Goal: Task Accomplishment & Management: Use online tool/utility

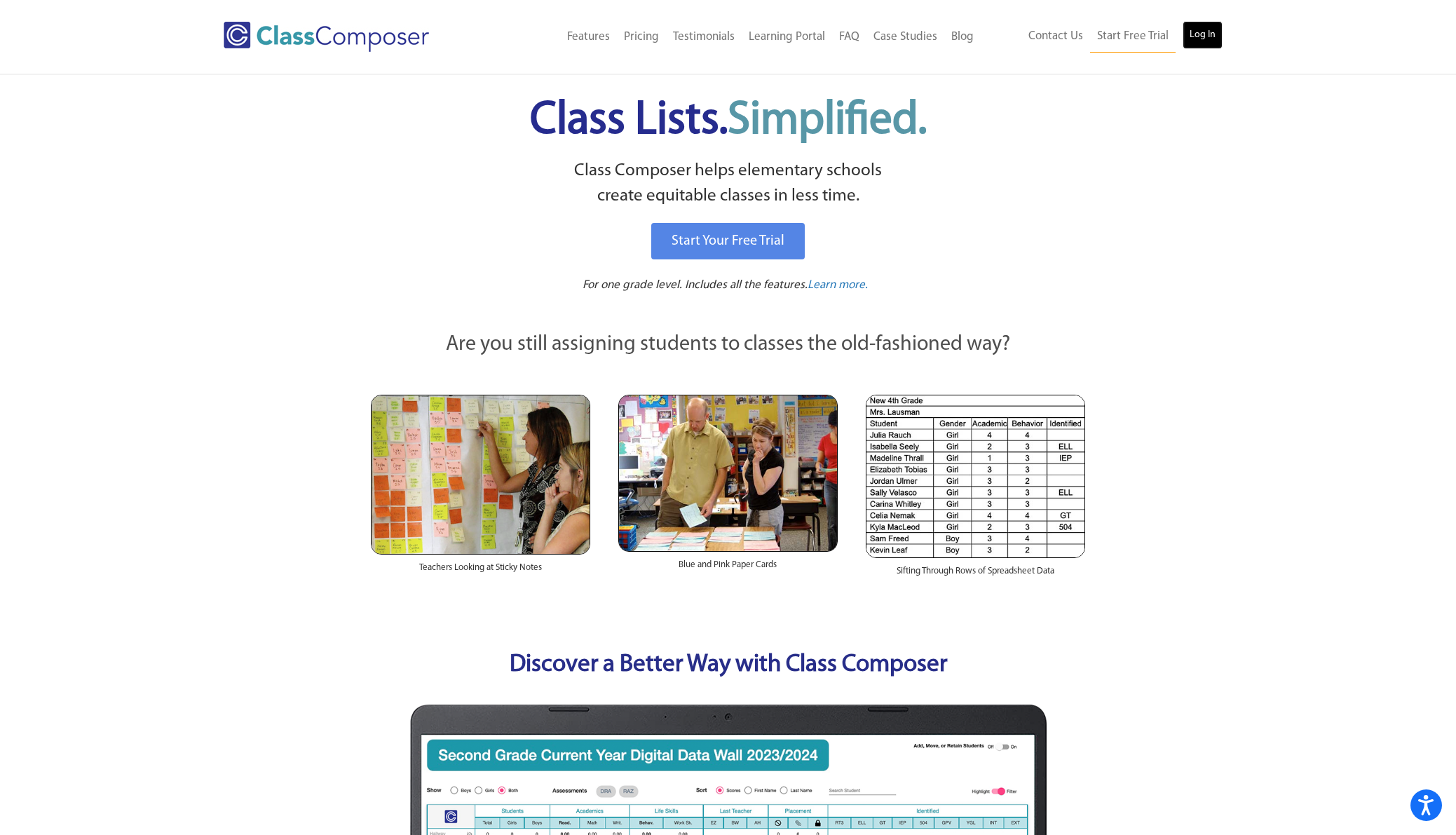
scroll to position [4, 0]
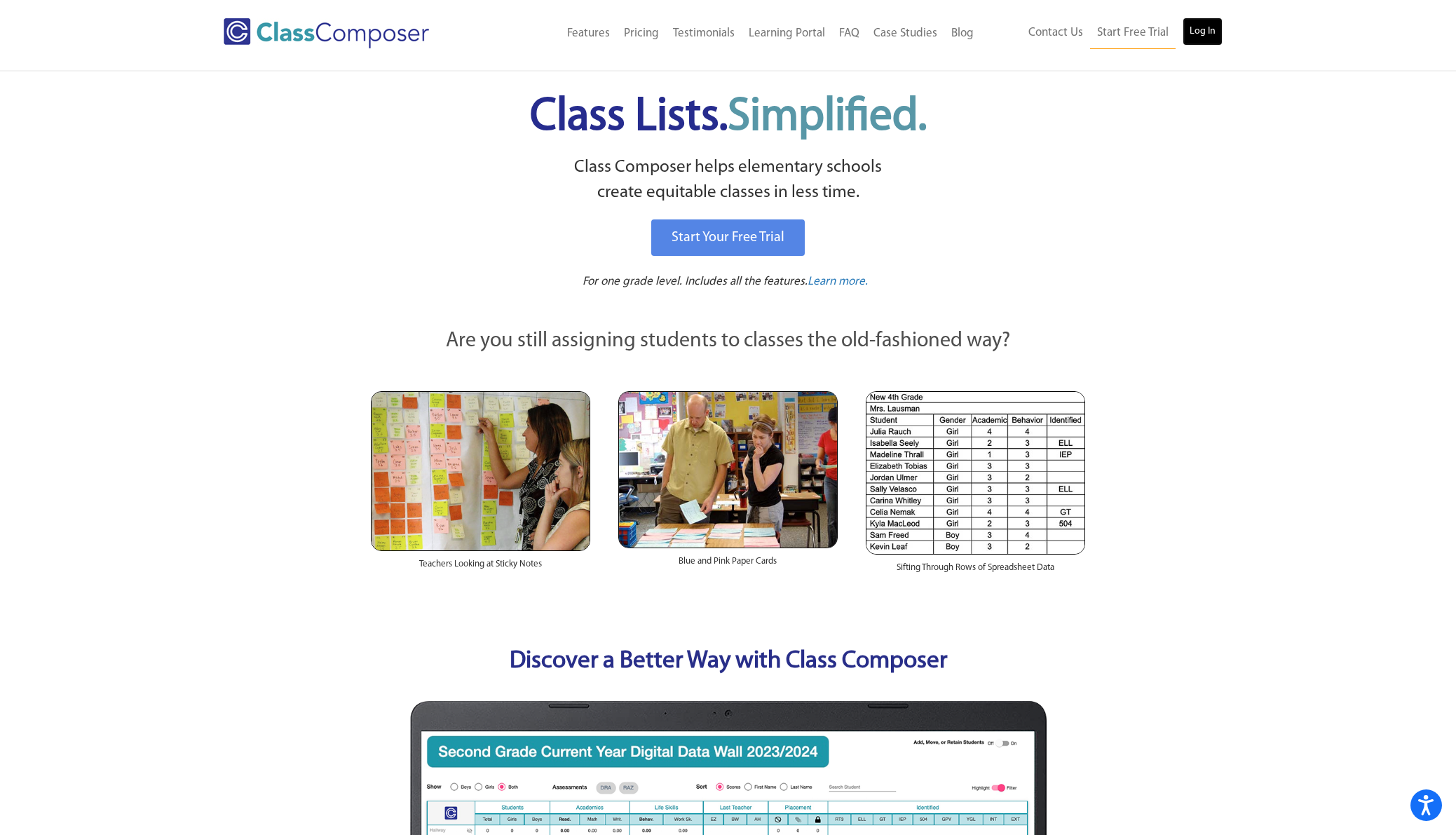
click at [1193, 30] on link "Log In" at bounding box center [1202, 32] width 40 height 28
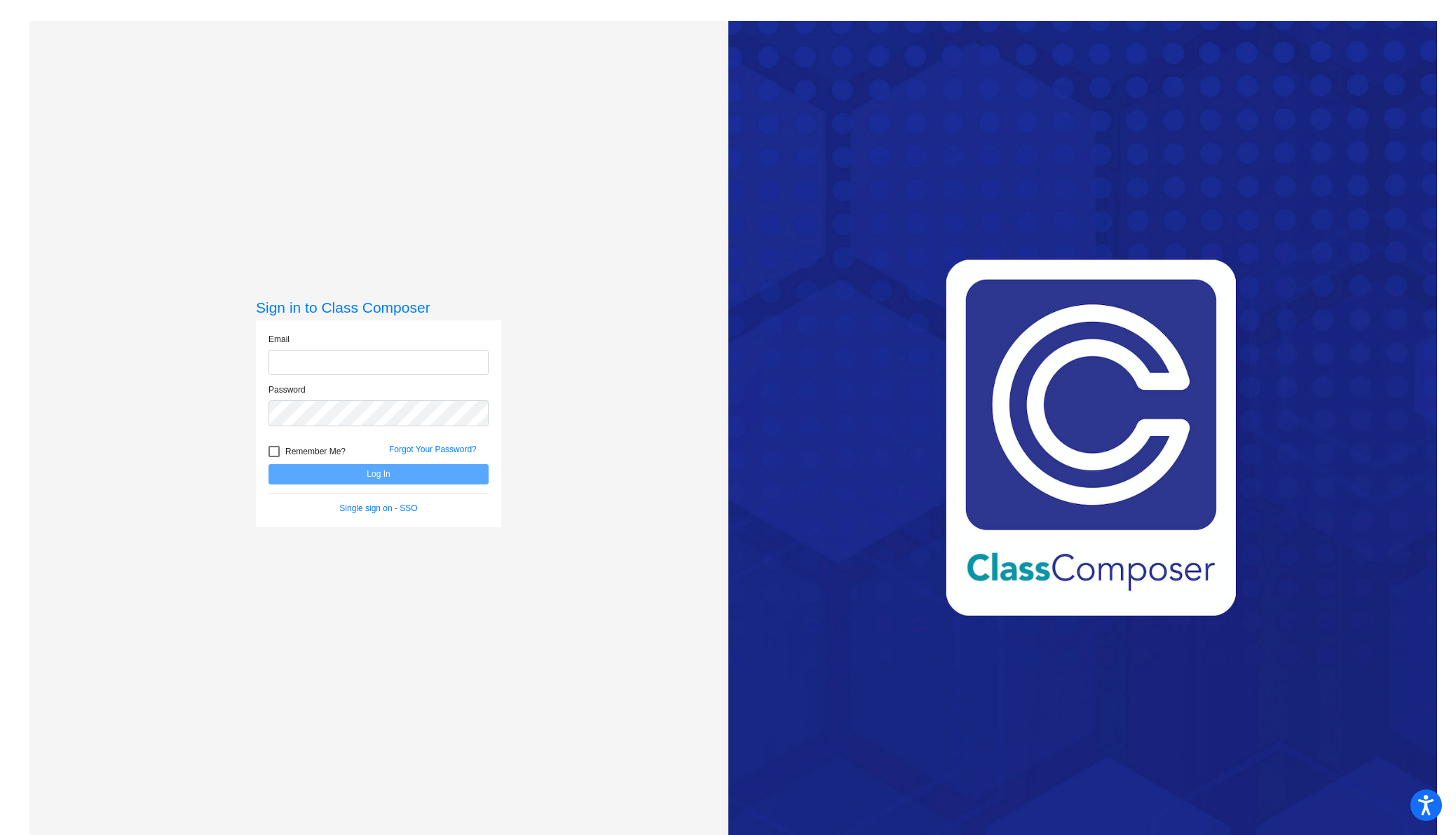
type input "[EMAIL_ADDRESS][DOMAIN_NAME]"
click at [373, 474] on button "Log In" at bounding box center [378, 474] width 220 height 20
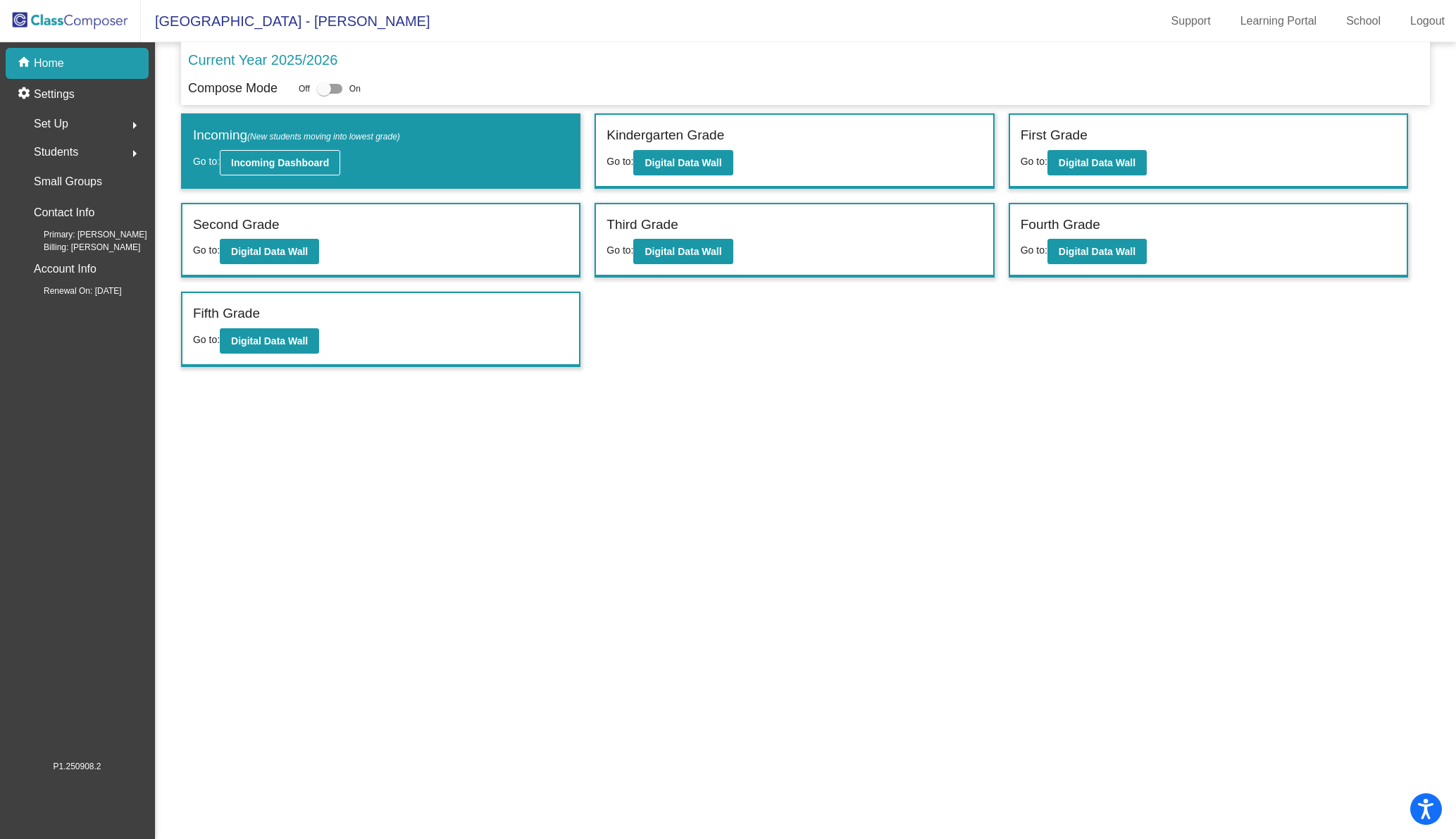
click at [292, 163] on b "Incoming Dashboard" at bounding box center [280, 162] width 98 height 11
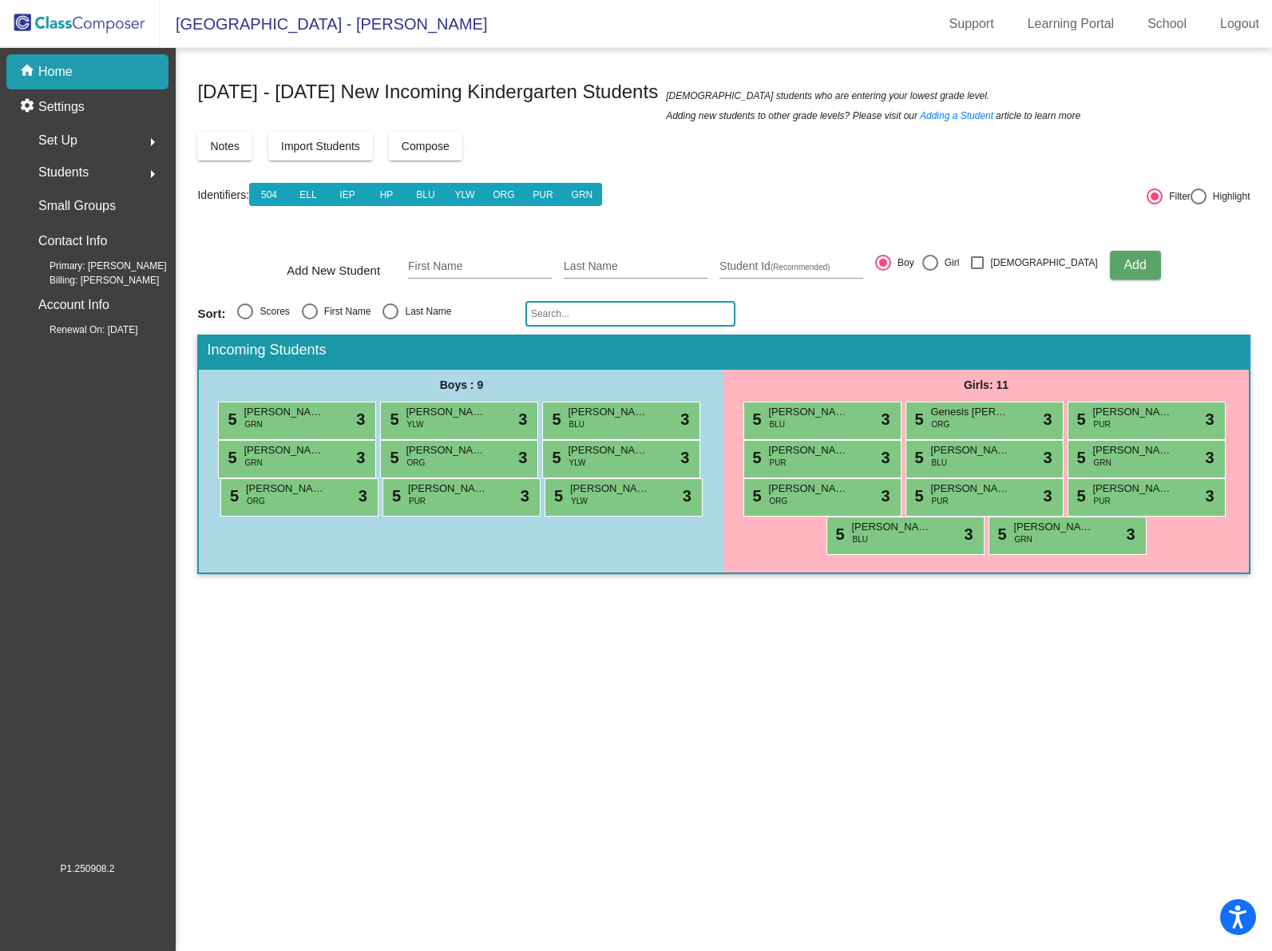
click at [93, 76] on div "home Home" at bounding box center [87, 71] width 162 height 35
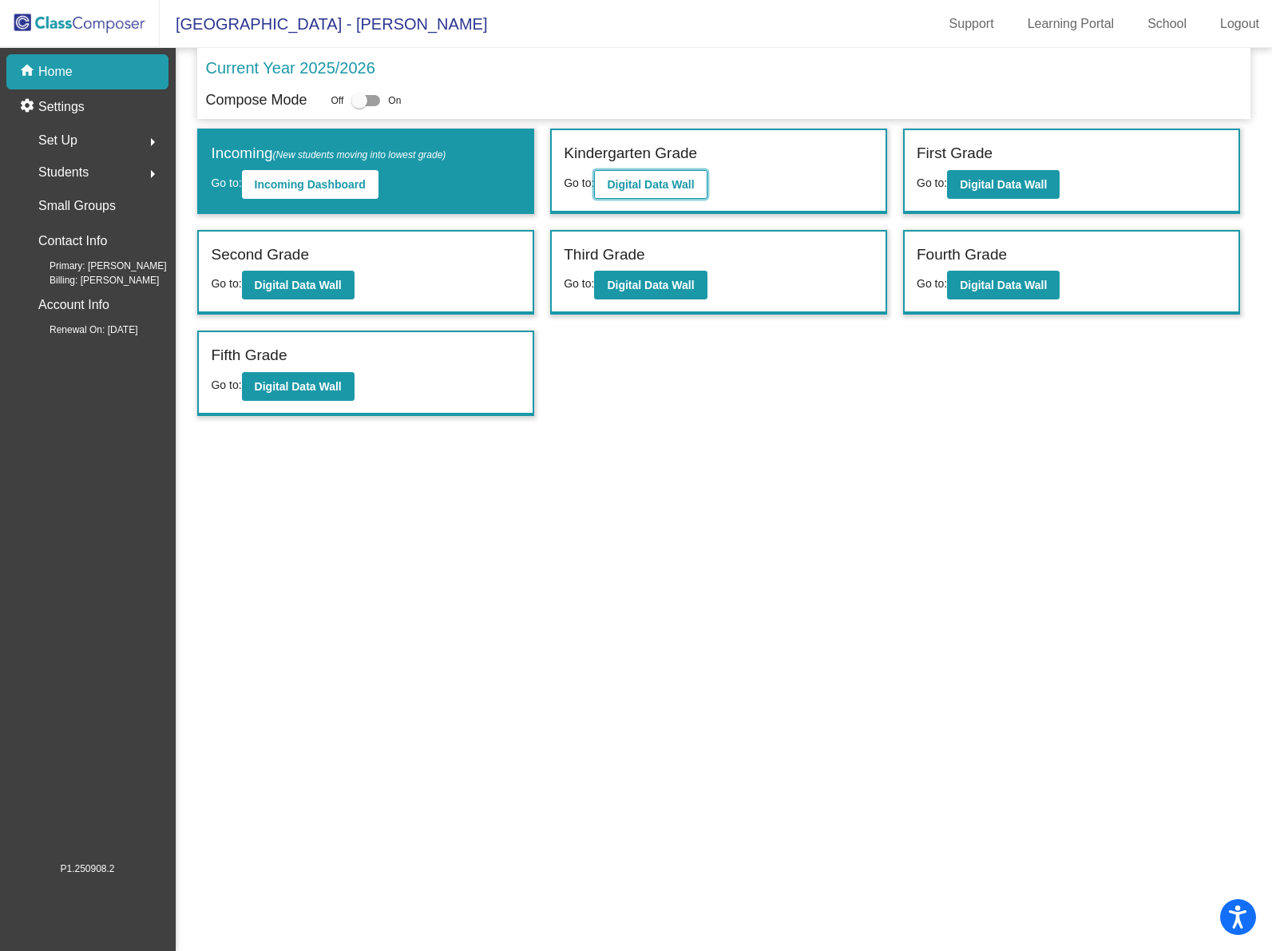
click at [676, 183] on b "Digital Data Wall" at bounding box center [650, 184] width 87 height 13
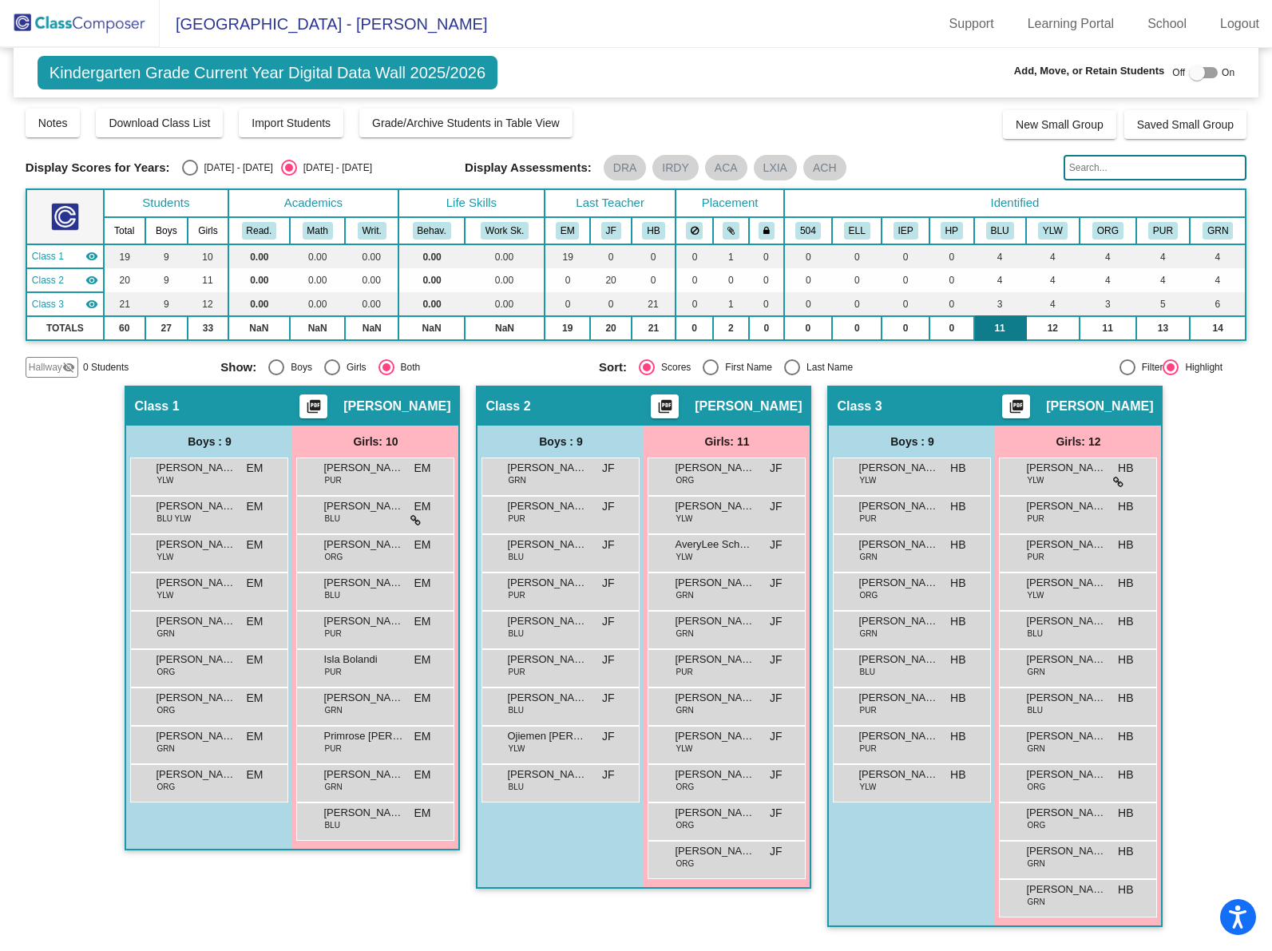
click at [1010, 331] on td "11" at bounding box center [1000, 328] width 52 height 24
click at [1010, 228] on button "BLU" at bounding box center [1000, 231] width 28 height 18
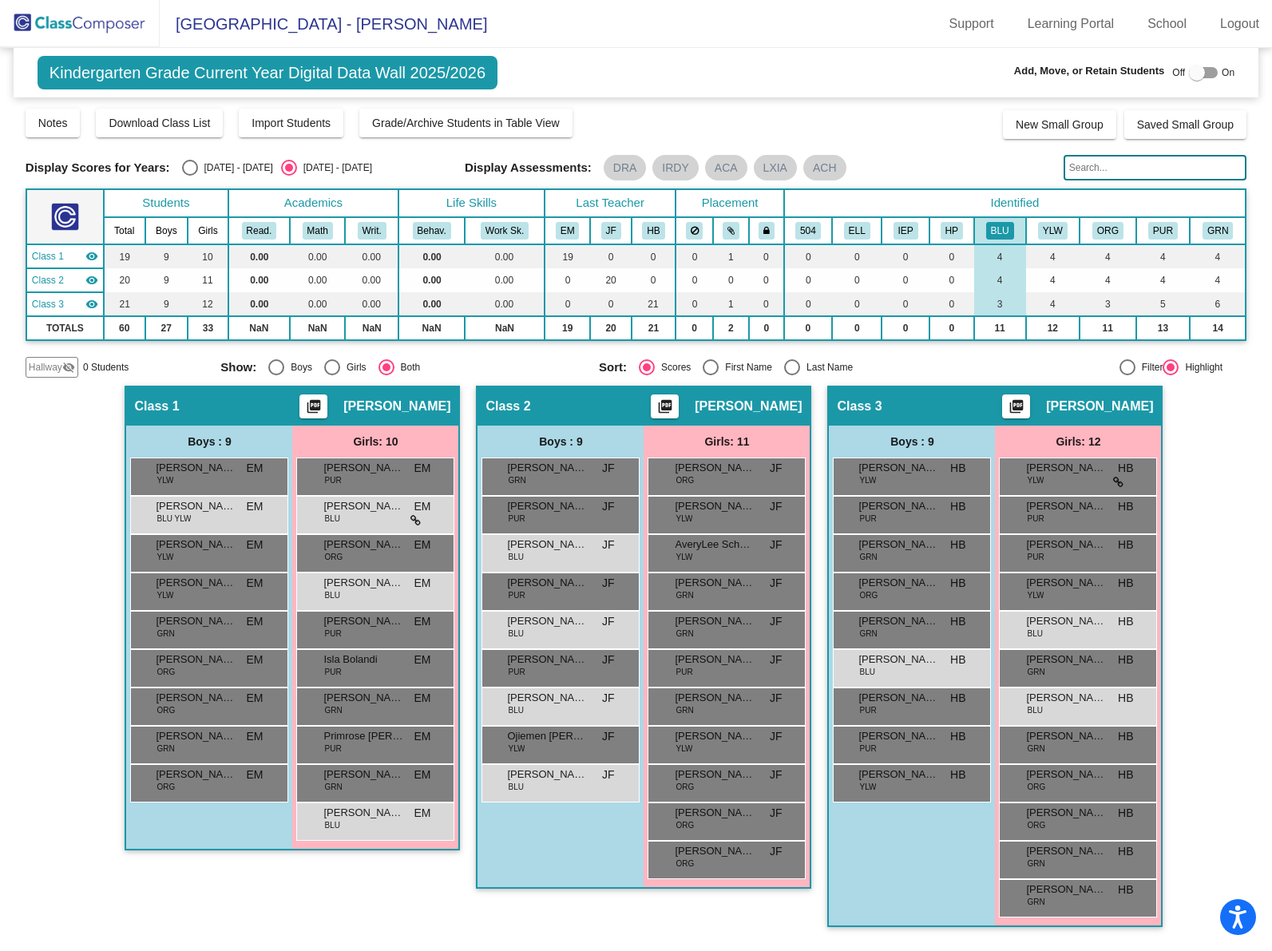
click at [788, 366] on div "Select an option" at bounding box center [792, 367] width 16 height 16
click at [792, 375] on input "Last Name" at bounding box center [792, 375] width 1 height 1
radio input "true"
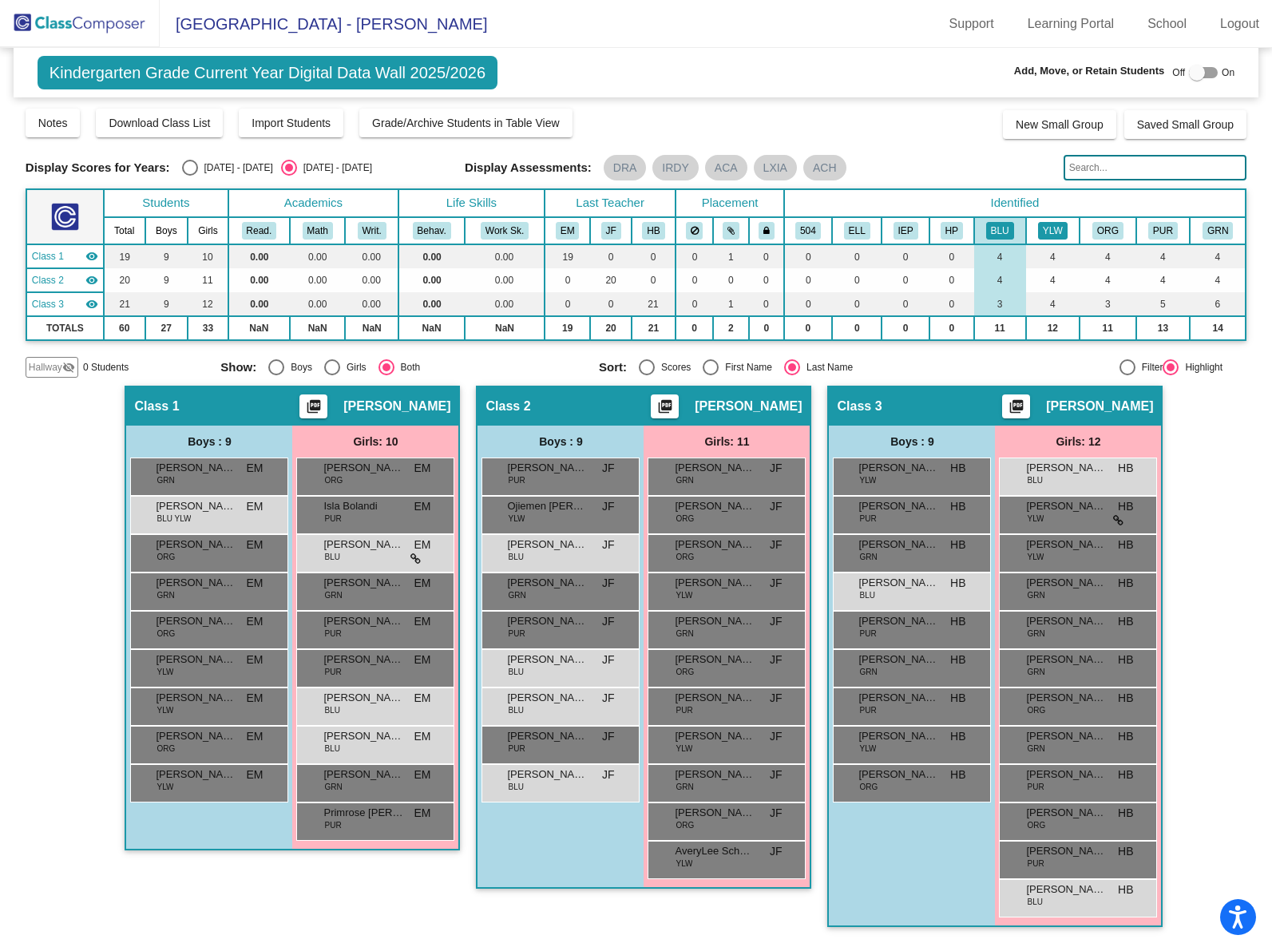
click at [1058, 229] on button "YLW" at bounding box center [1053, 231] width 30 height 18
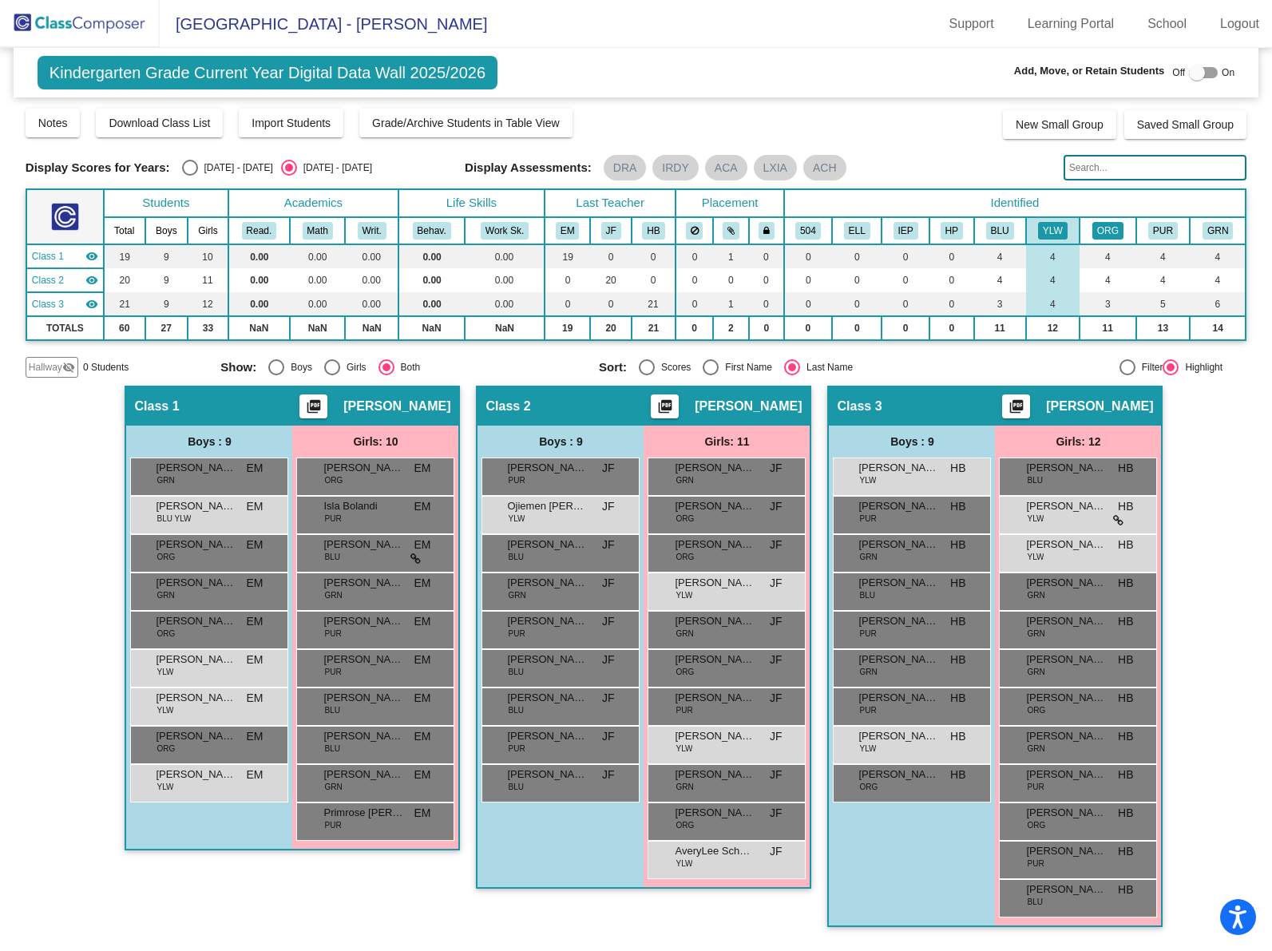
click at [1123, 227] on button "ORG" at bounding box center [1108, 231] width 31 height 18
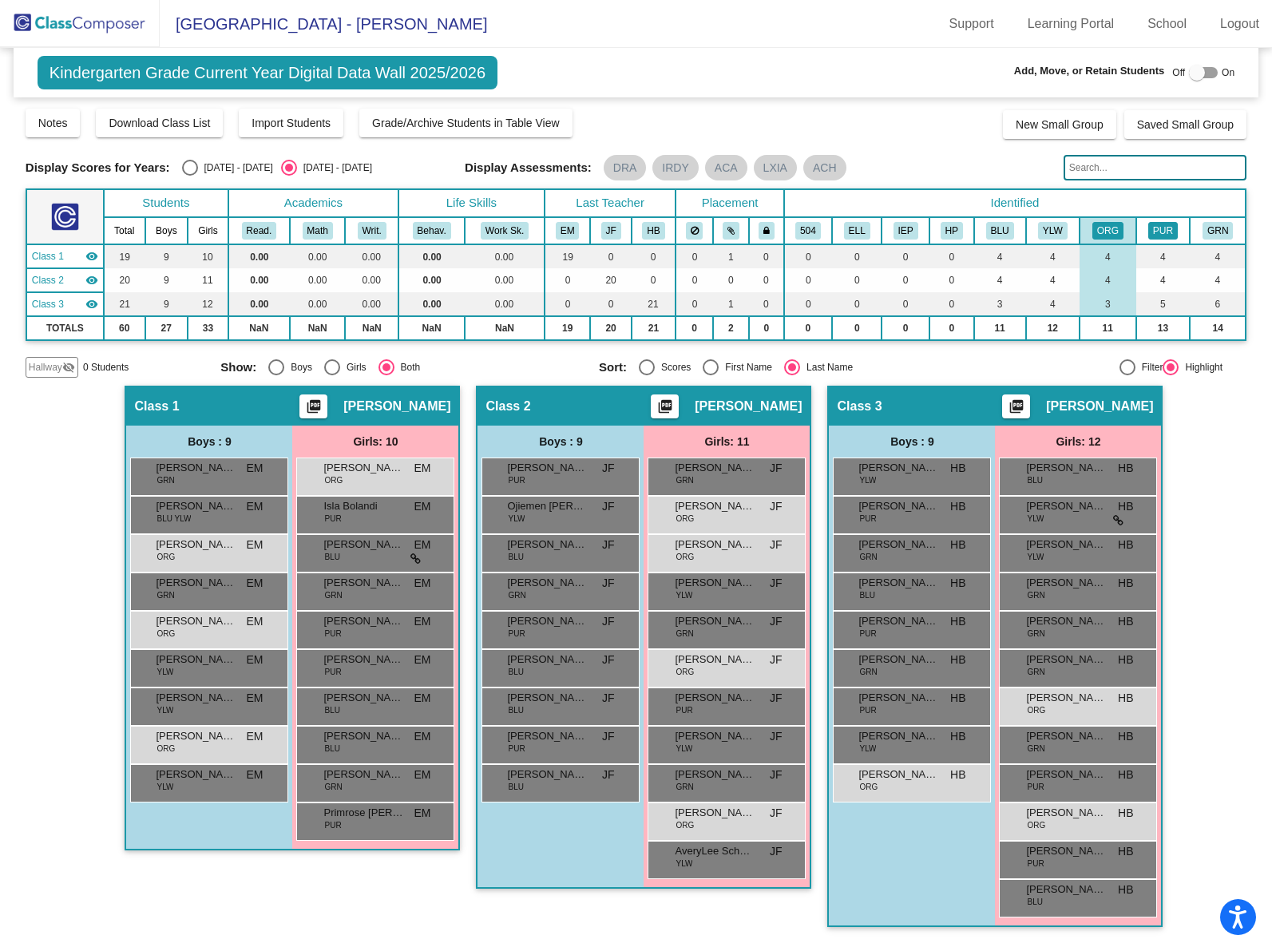
click at [1168, 232] on button "PUR" at bounding box center [1164, 231] width 30 height 18
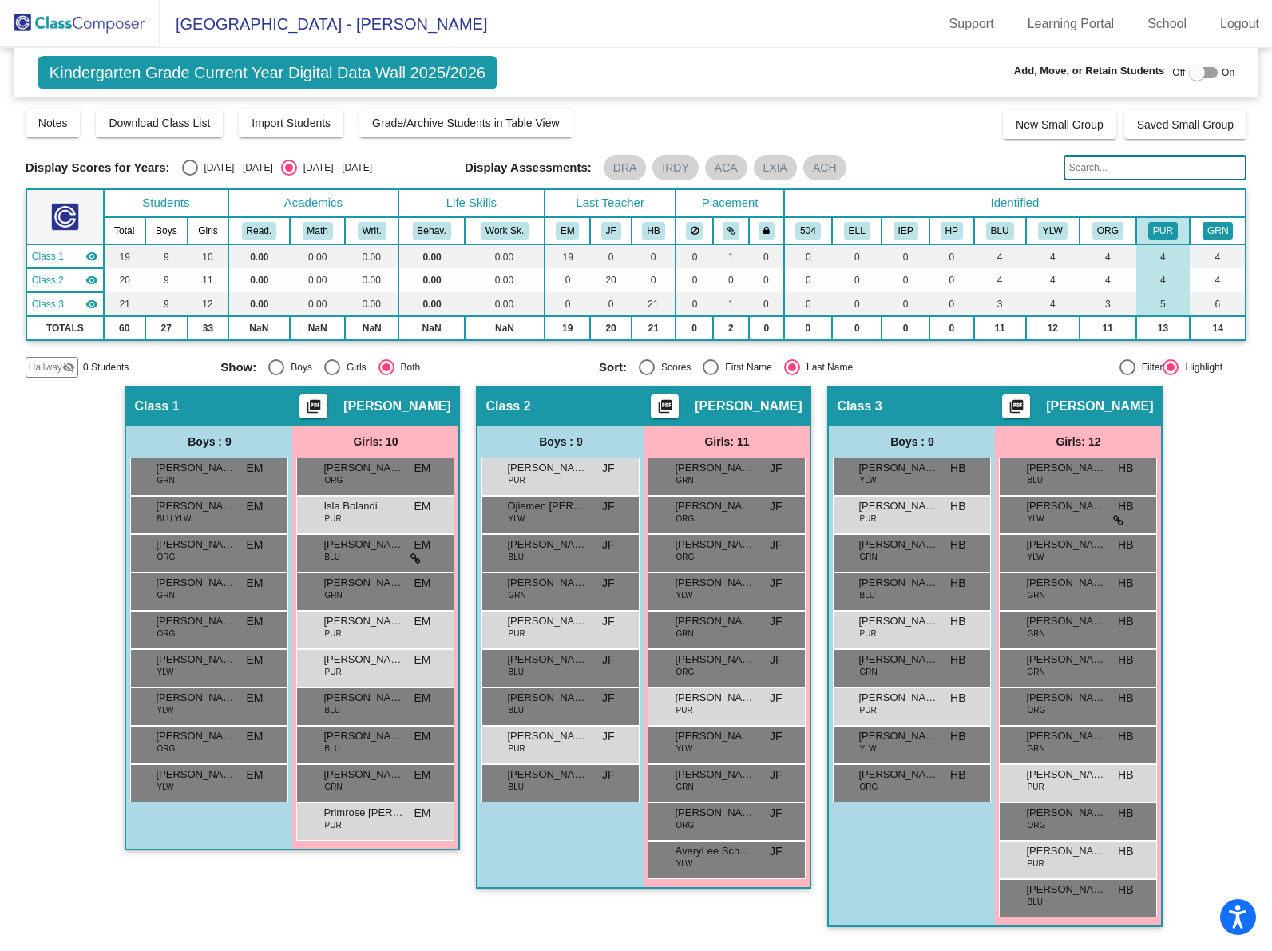
click at [1219, 232] on button "GRN" at bounding box center [1218, 231] width 30 height 18
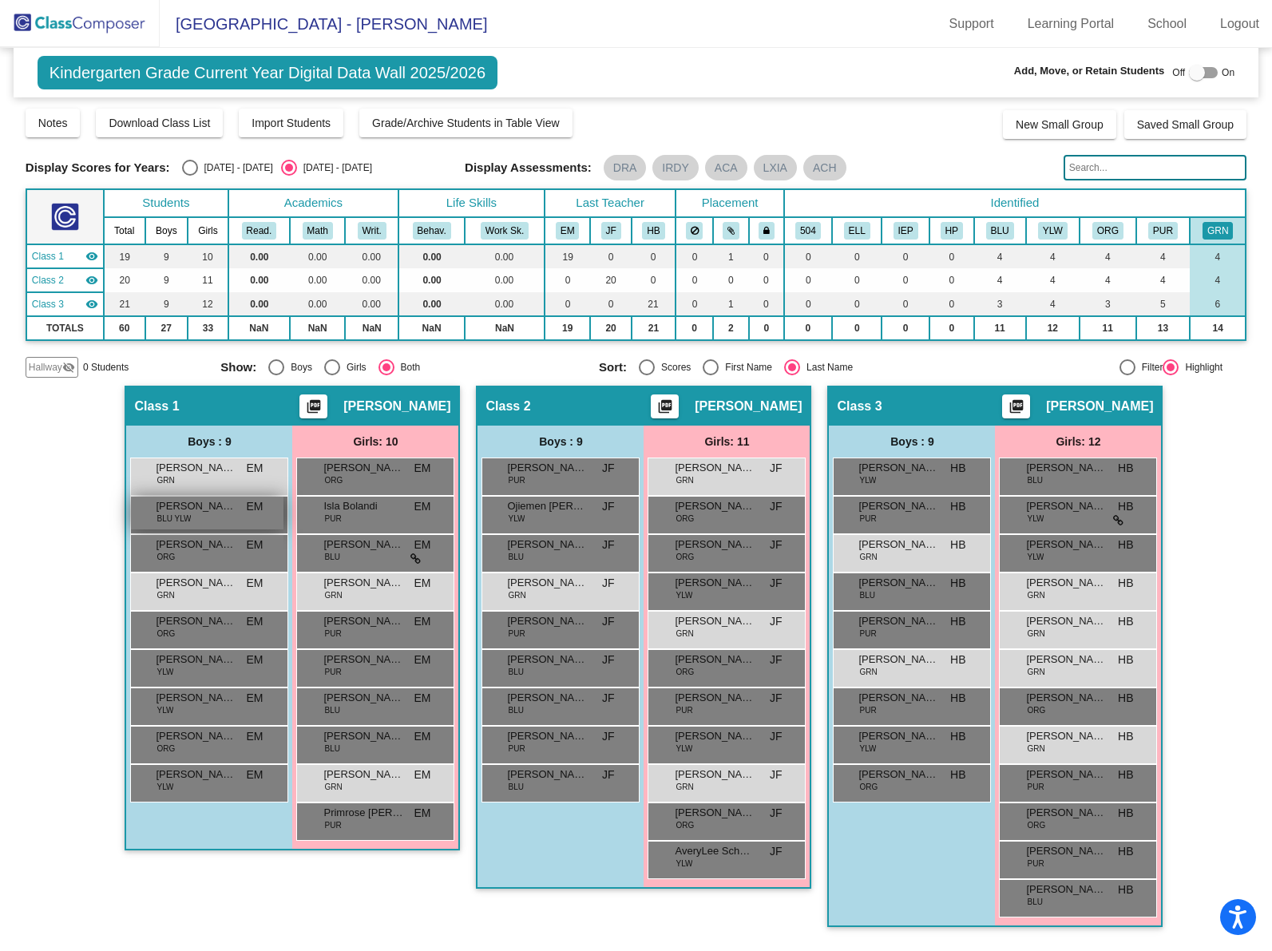
click at [237, 519] on div "[PERSON_NAME] BLU YLW EM lock do_not_disturb_alt" at bounding box center [207, 513] width 153 height 33
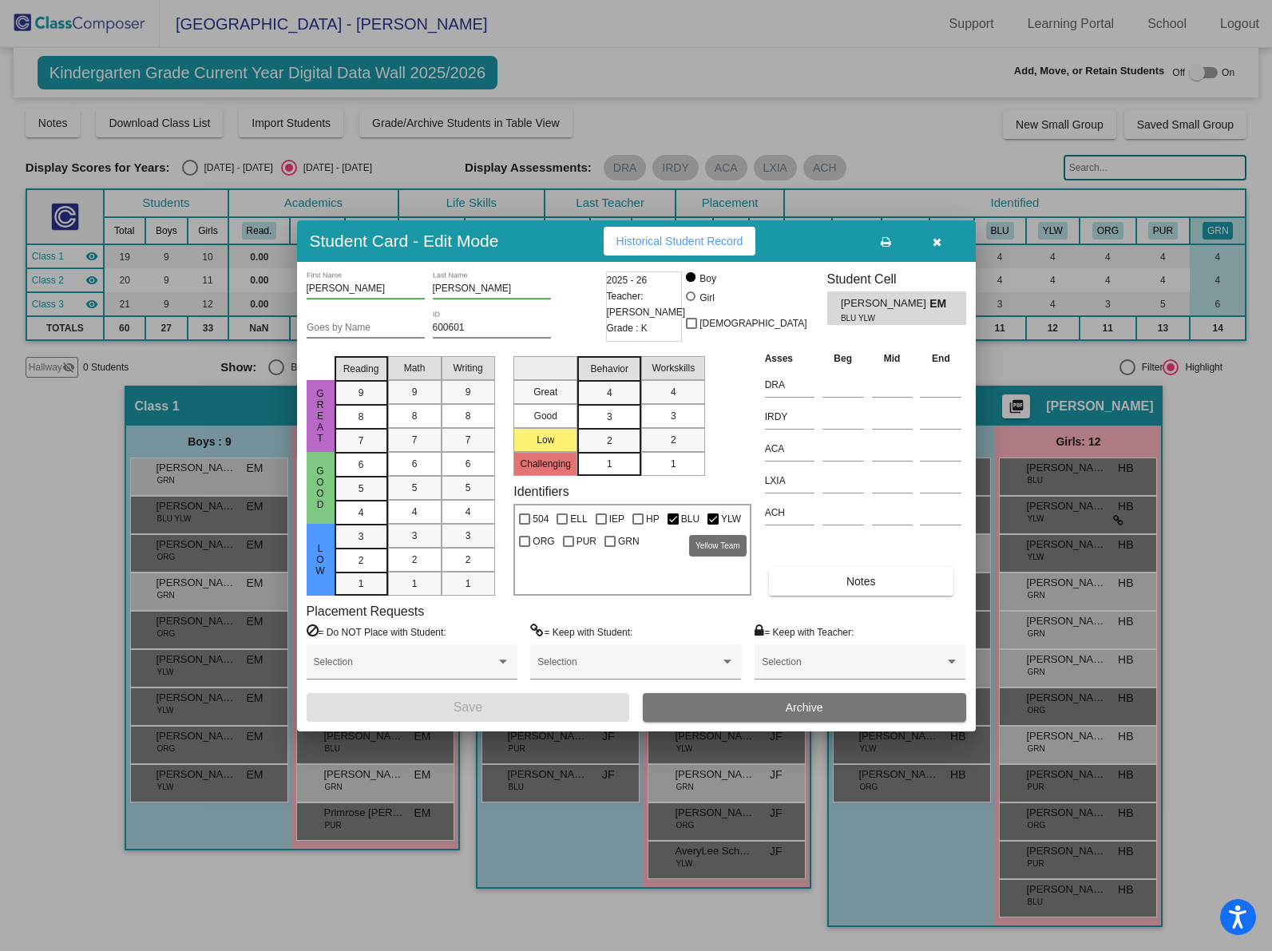
click at [708, 512] on label "YLW" at bounding box center [725, 519] width 34 height 19
click at [712, 525] on input "YLW" at bounding box center [712, 525] width 1 height 1
checkbox input "false"
click at [493, 704] on button "Save" at bounding box center [468, 707] width 323 height 29
